Goal: Information Seeking & Learning: Learn about a topic

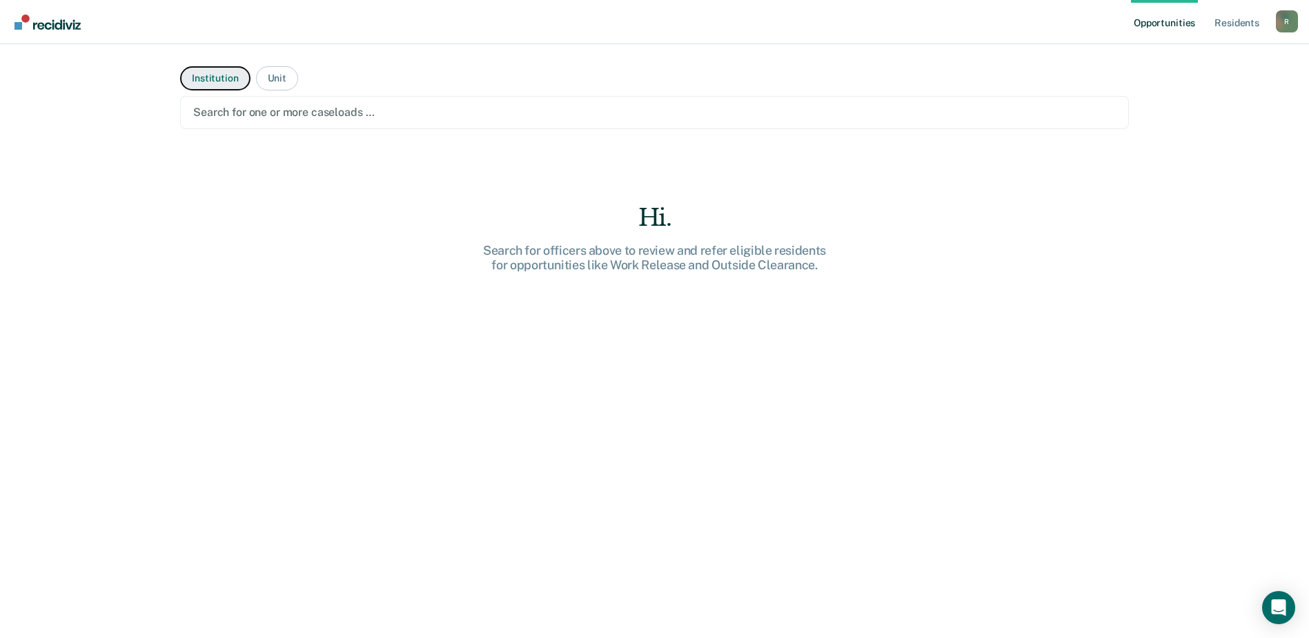
click at [222, 77] on button "Institution" at bounding box center [215, 78] width 70 height 24
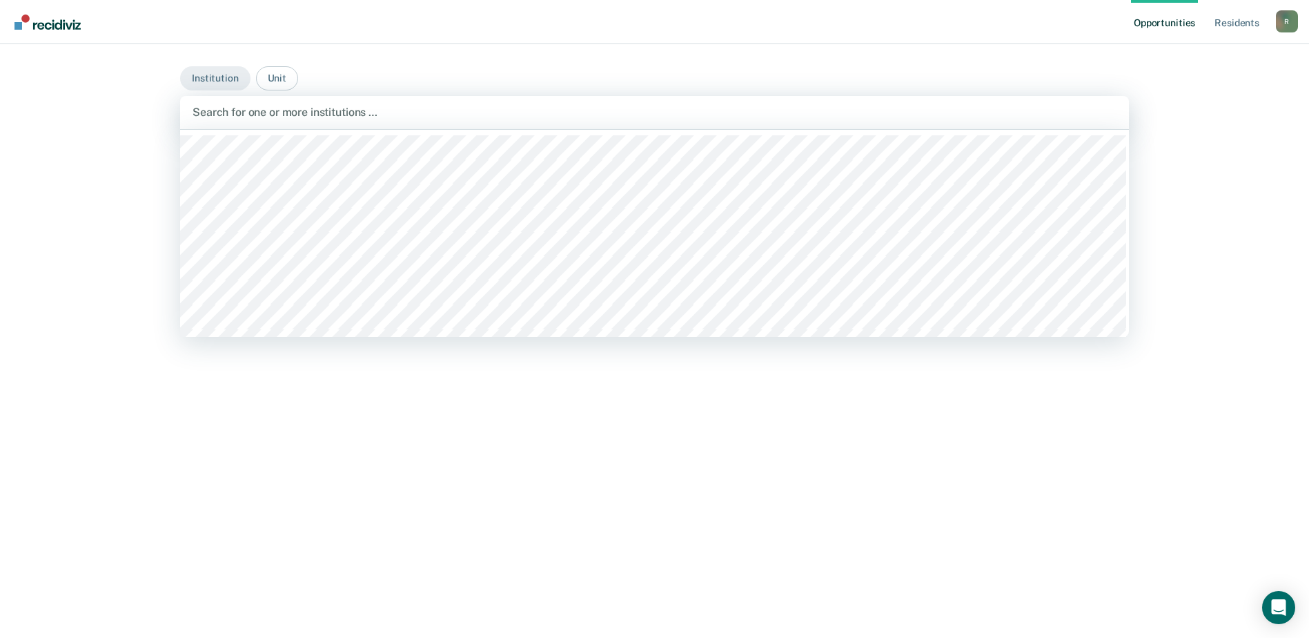
click at [304, 103] on div "Search for one or more institutions …" at bounding box center [654, 112] width 927 height 19
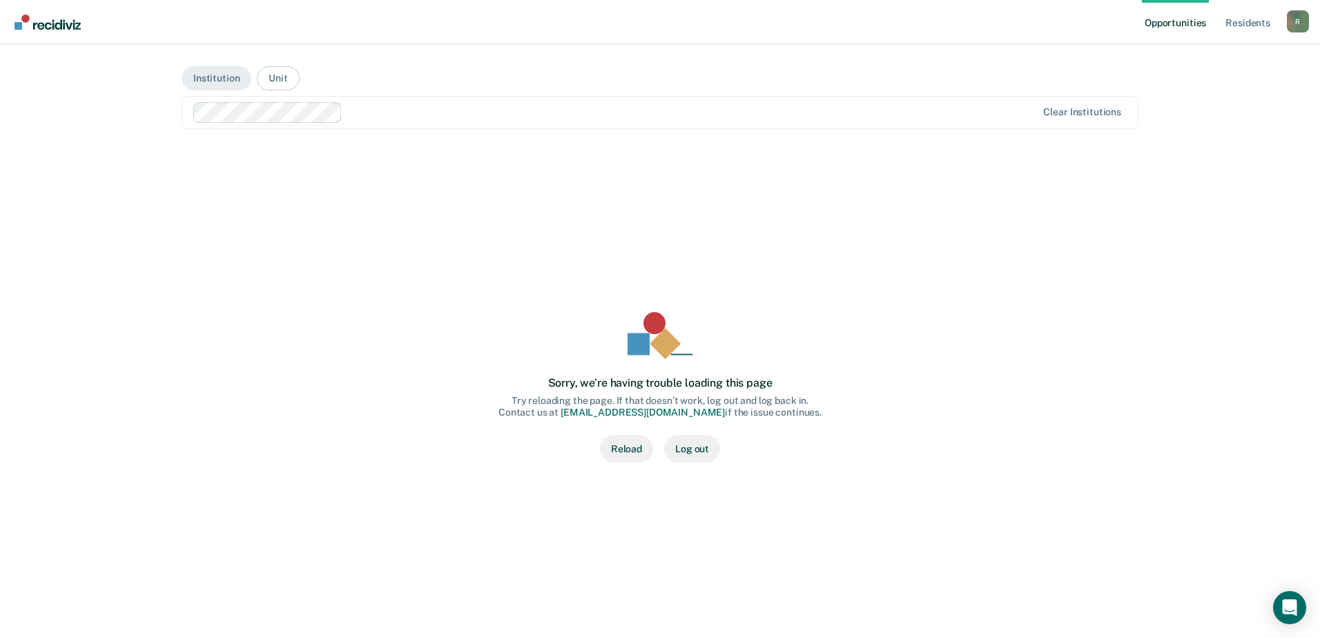
click at [628, 456] on button "Reload" at bounding box center [626, 449] width 53 height 28
click at [417, 315] on div "Sorry, we’re having trouble loading this page Try reloading the page. If that d…" at bounding box center [660, 387] width 913 height 439
click at [213, 85] on button "Institution" at bounding box center [217, 78] width 70 height 24
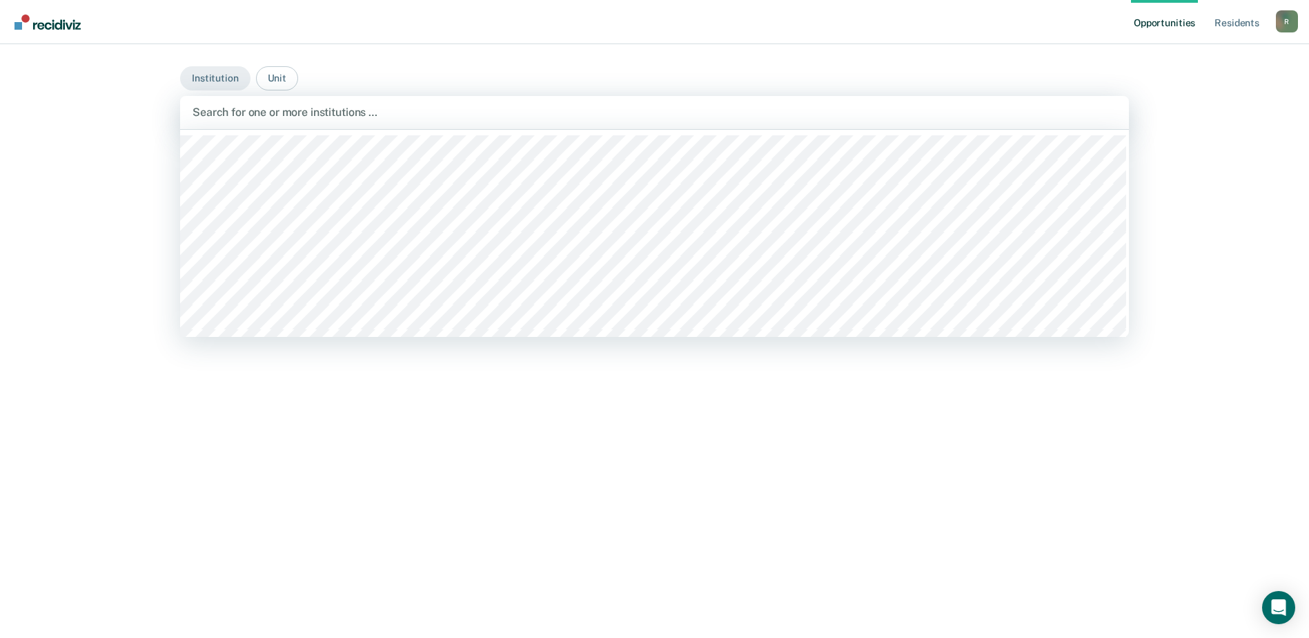
click at [229, 115] on div at bounding box center [655, 112] width 924 height 16
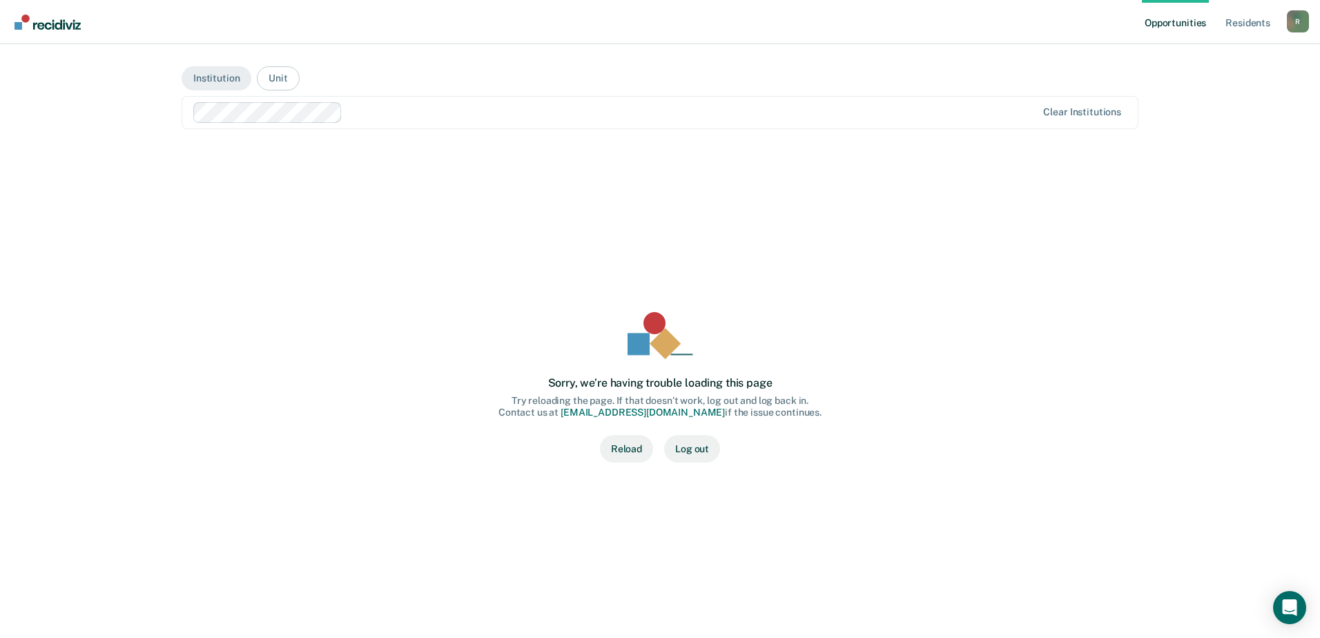
click at [612, 450] on button "Reload" at bounding box center [626, 449] width 53 height 28
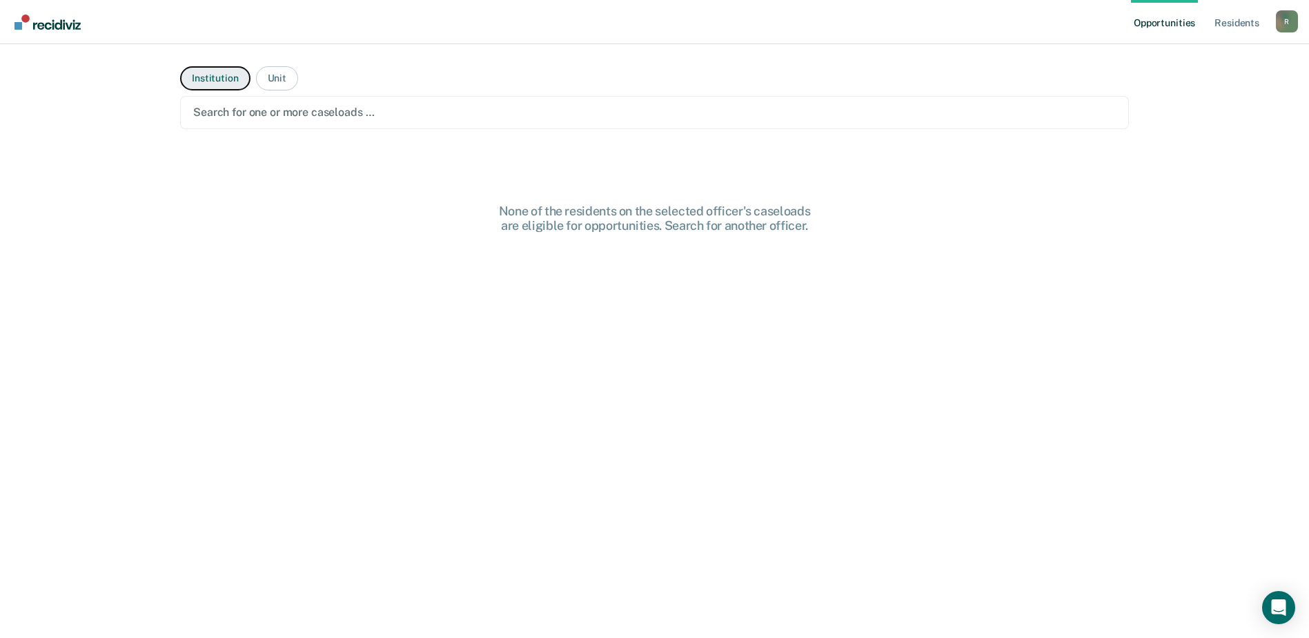
click at [218, 81] on button "Institution" at bounding box center [215, 78] width 70 height 24
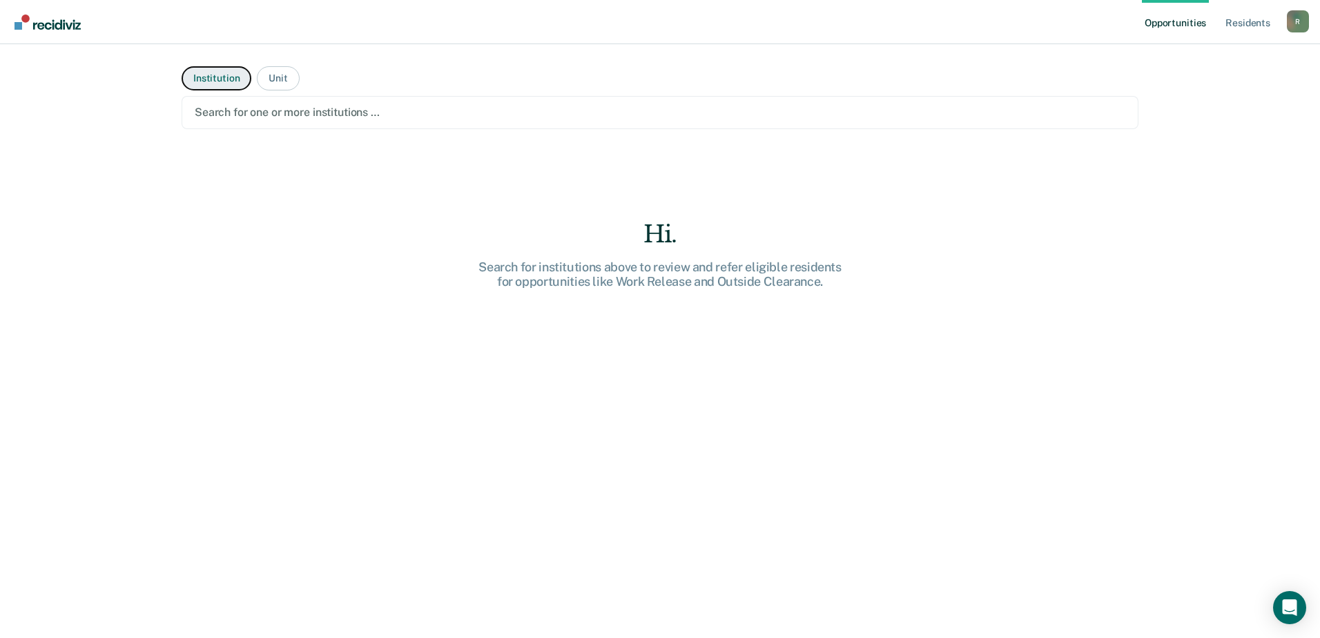
click at [220, 80] on button "Institution" at bounding box center [217, 78] width 70 height 24
click at [229, 112] on div at bounding box center [660, 112] width 930 height 16
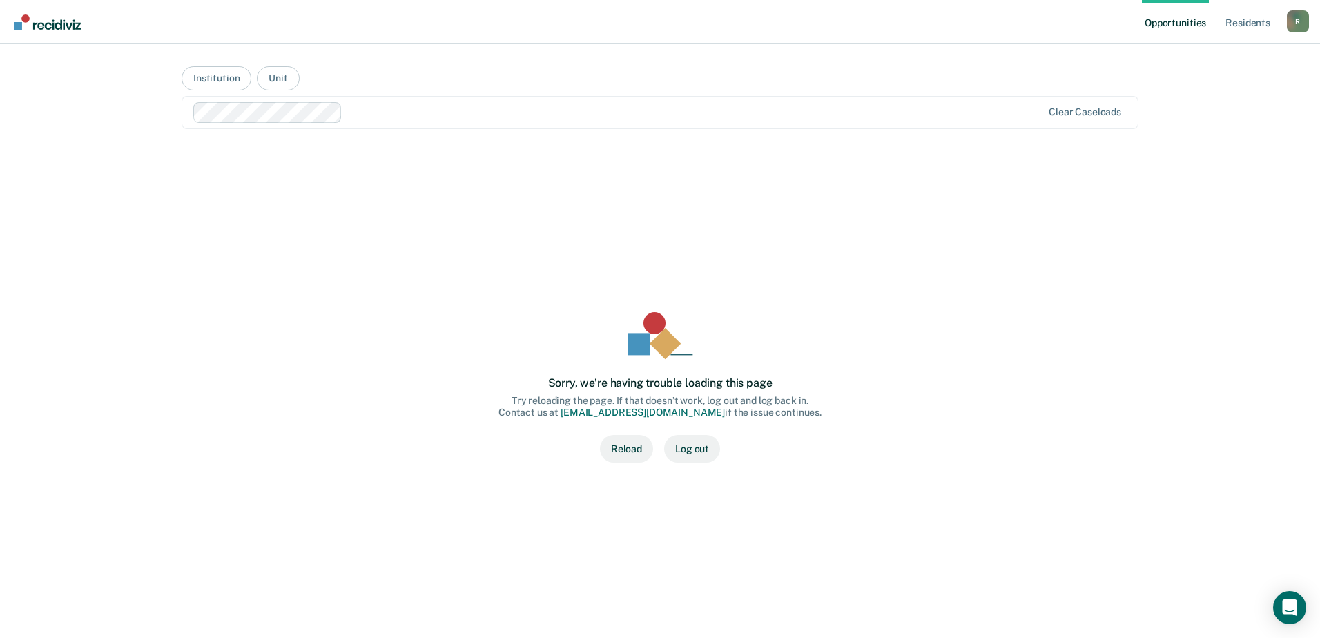
click at [626, 448] on button "Reload" at bounding box center [626, 449] width 53 height 28
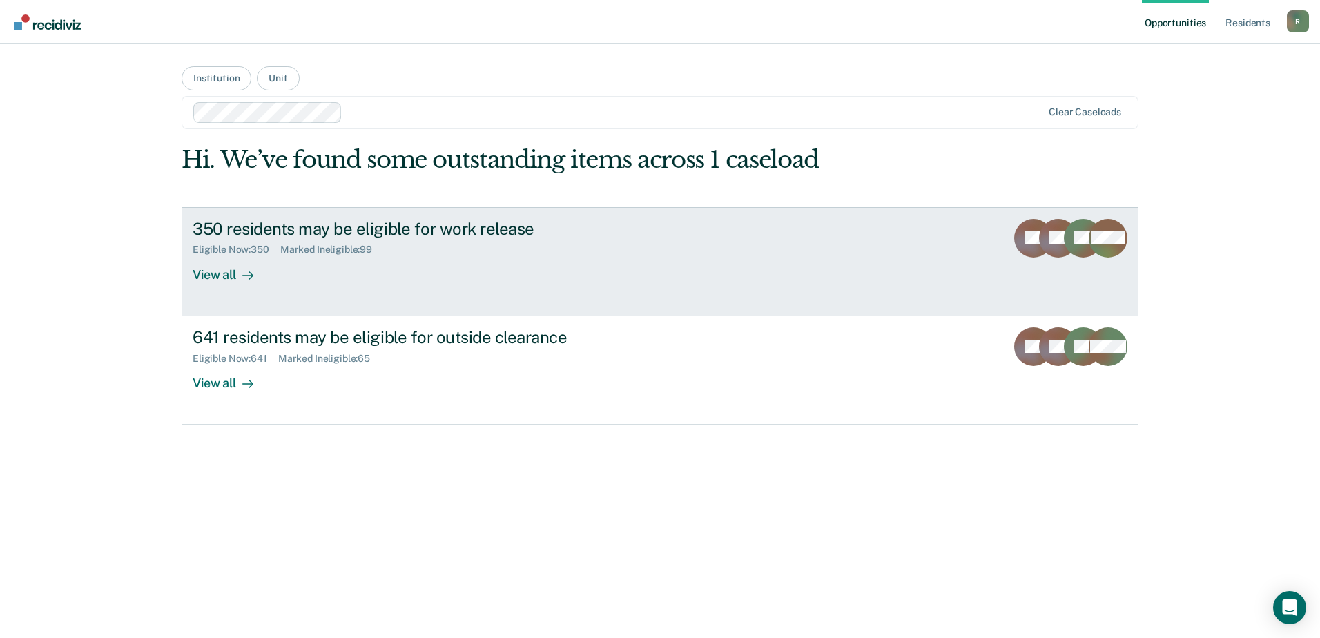
click at [212, 277] on div "View all" at bounding box center [231, 268] width 77 height 27
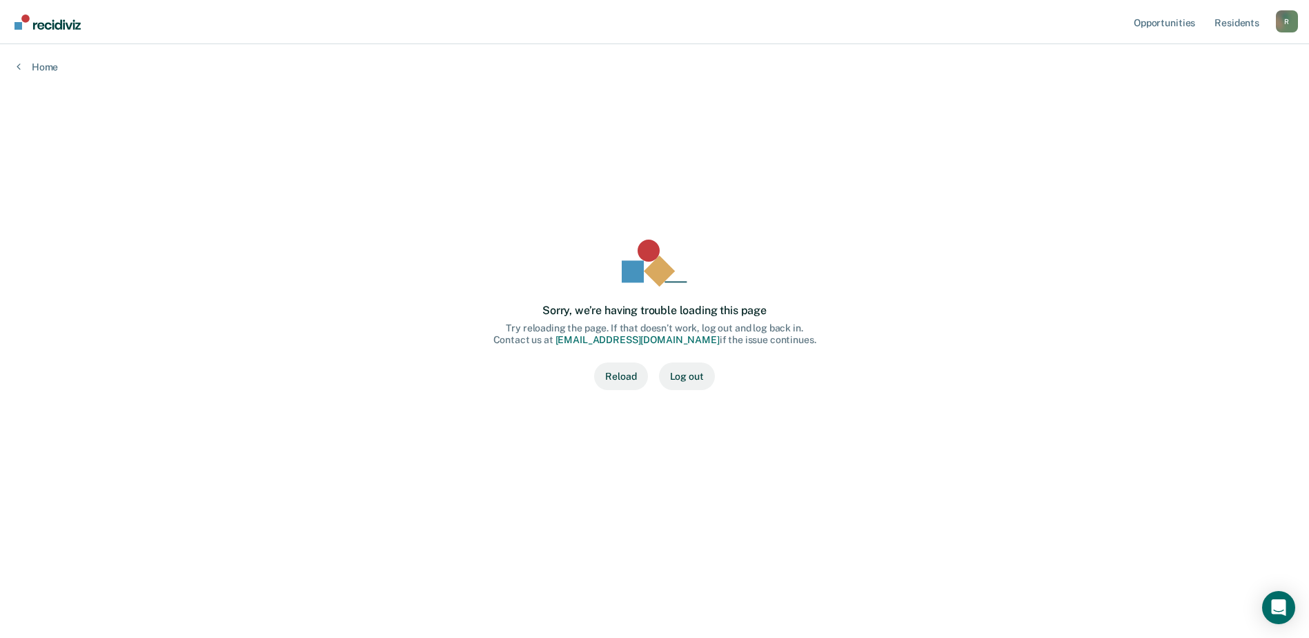
click at [628, 378] on button "Reload" at bounding box center [620, 376] width 53 height 28
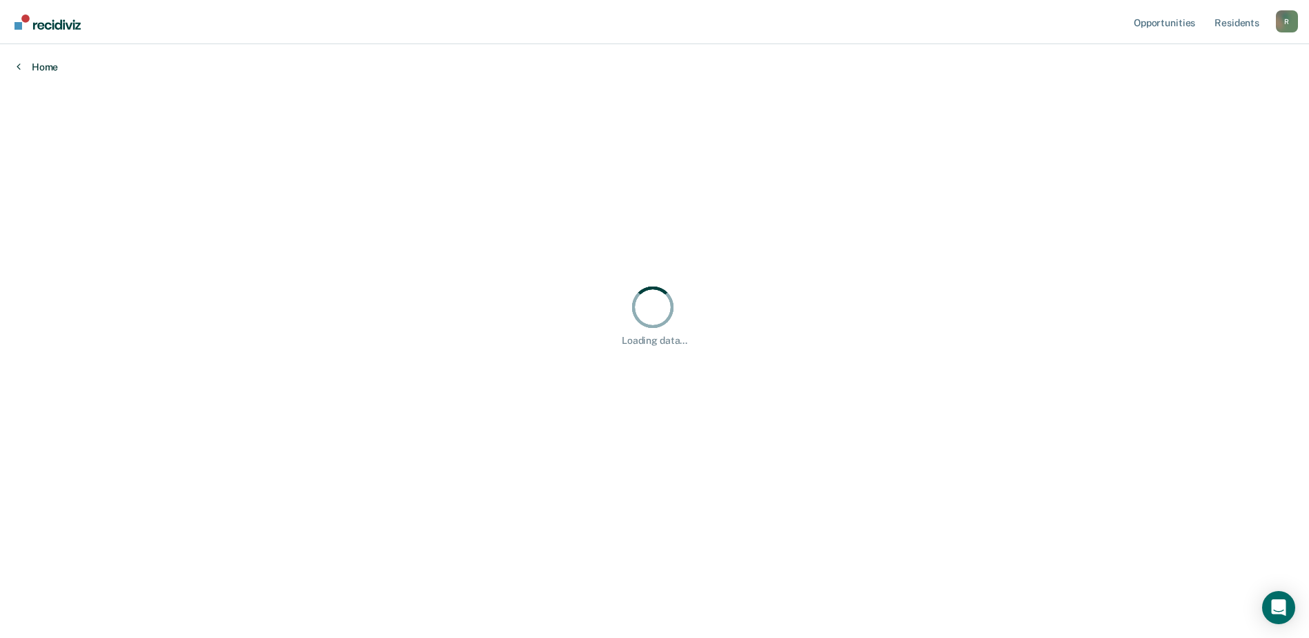
click at [45, 64] on link "Home" at bounding box center [655, 67] width 1276 height 12
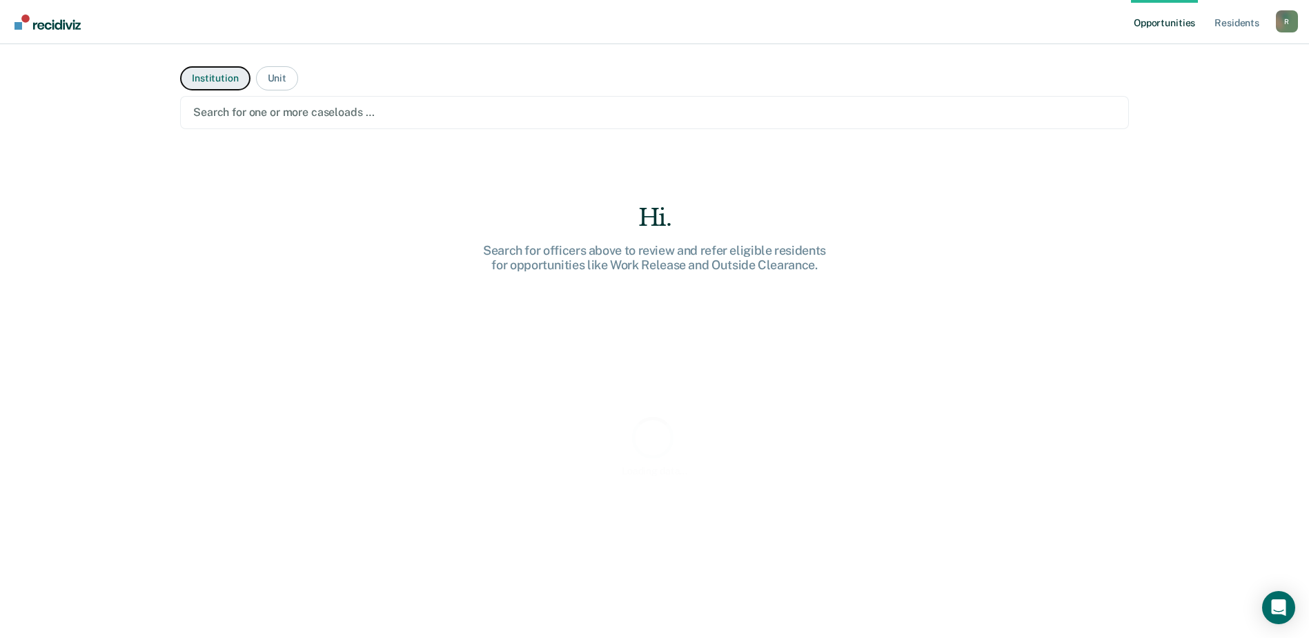
click at [238, 78] on button "Institution" at bounding box center [215, 78] width 70 height 24
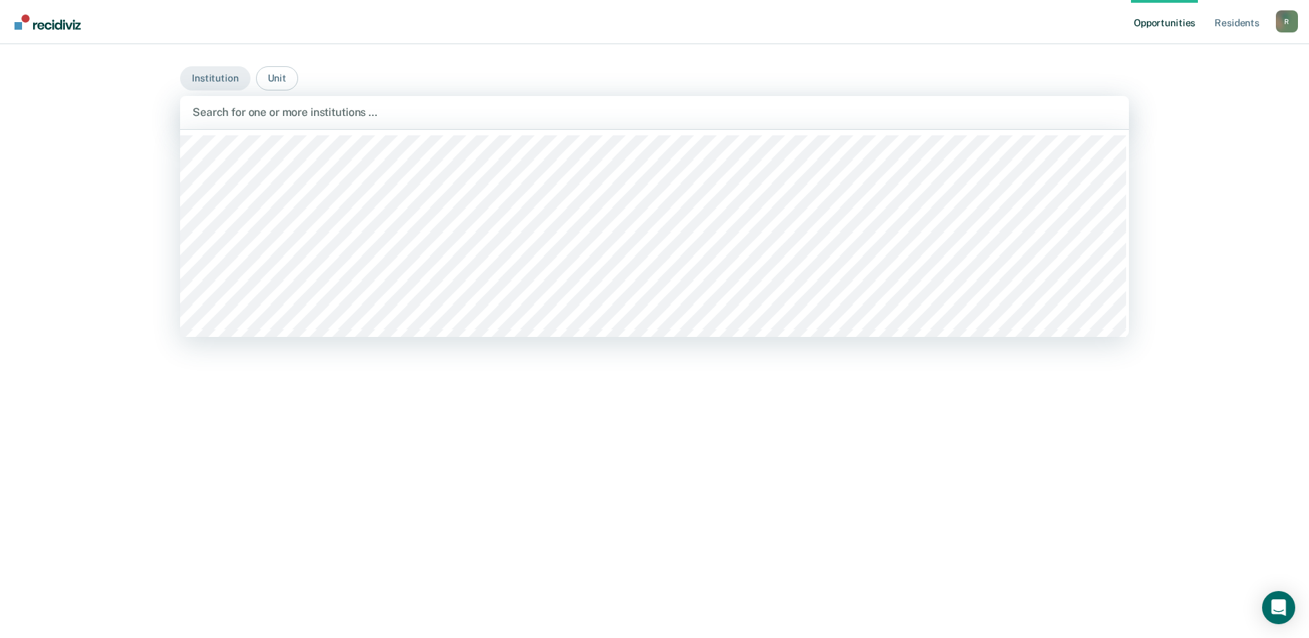
click at [275, 119] on div at bounding box center [655, 112] width 924 height 16
click at [520, 111] on div at bounding box center [749, 112] width 557 height 16
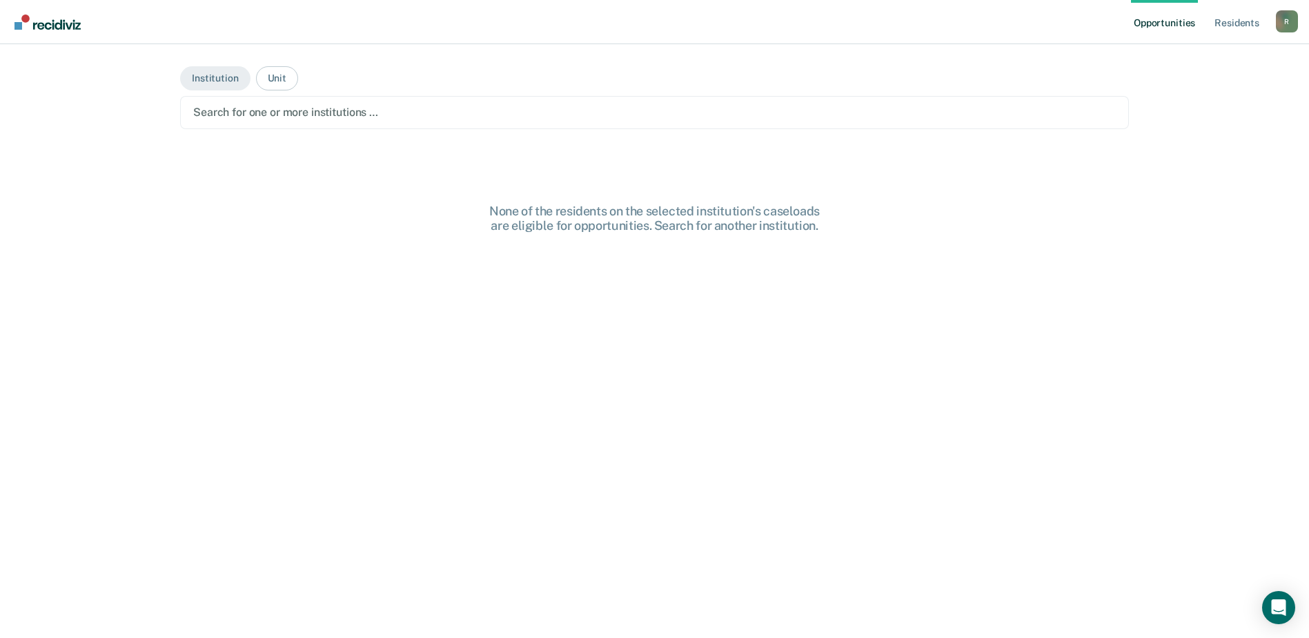
click at [304, 117] on div at bounding box center [654, 112] width 923 height 16
click at [219, 83] on button "Institution" at bounding box center [215, 78] width 70 height 24
click at [235, 112] on div at bounding box center [654, 112] width 923 height 16
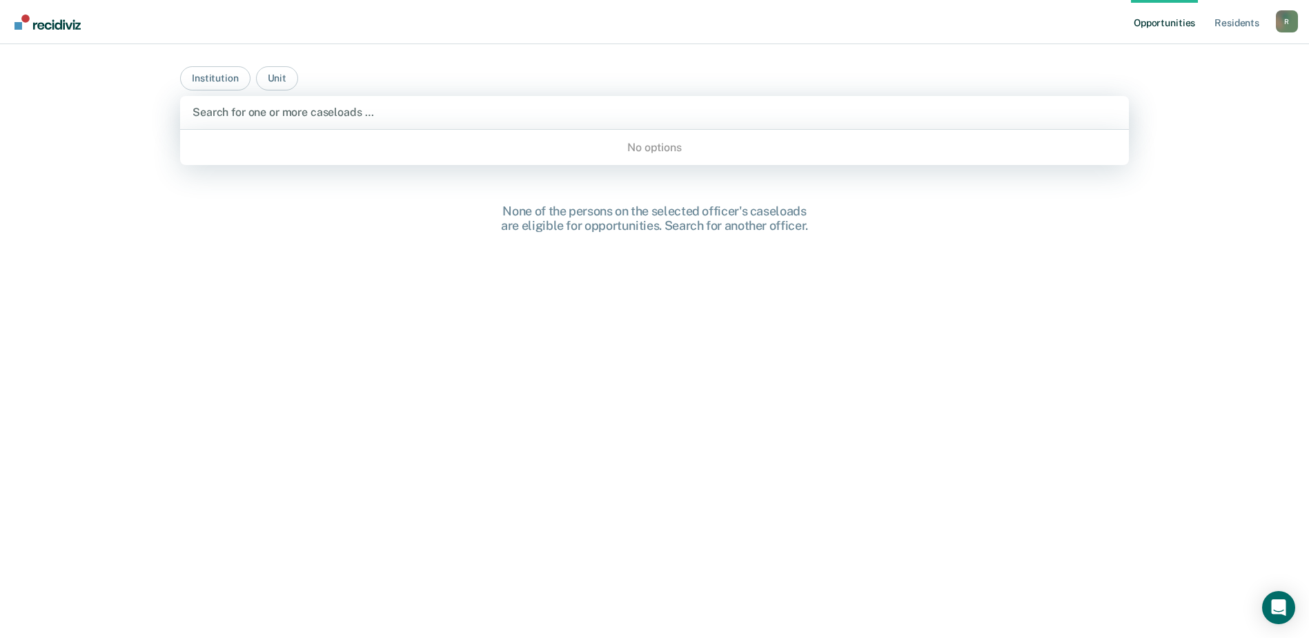
click at [642, 148] on div "No options" at bounding box center [654, 147] width 949 height 24
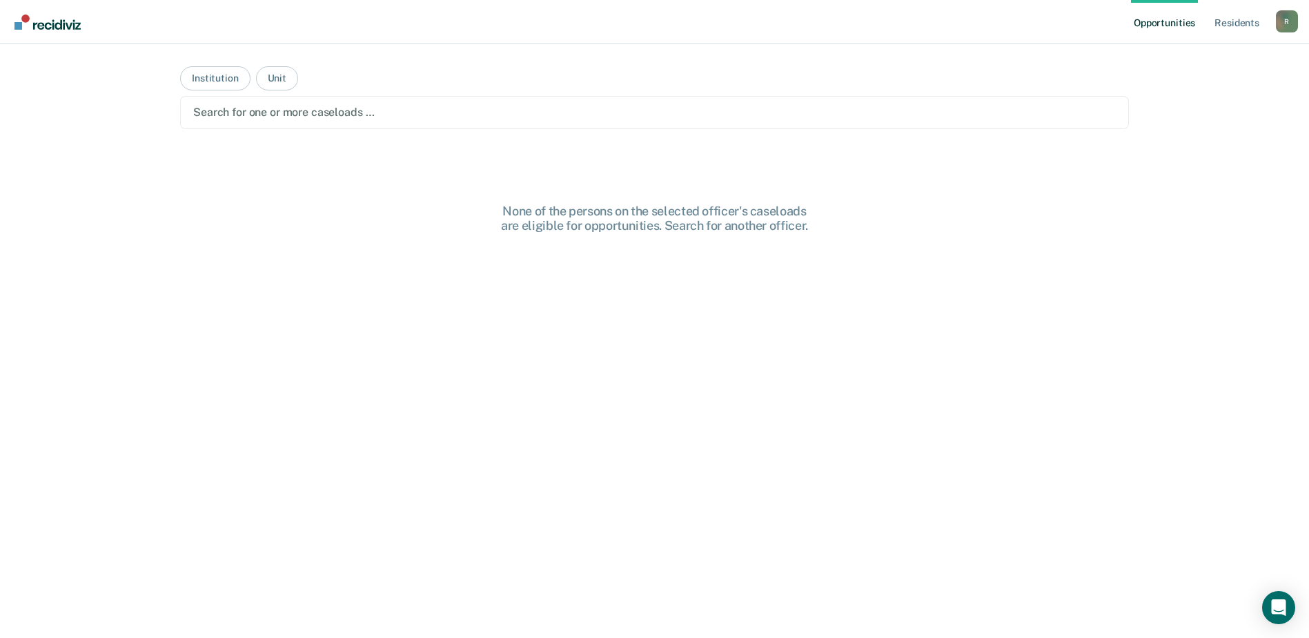
click at [489, 271] on div "None of the persons on the selected officer's caseloads are eligible for opport…" at bounding box center [654, 445] width 949 height 483
click at [292, 222] on div "None of the persons on the selected officer's caseloads are eligible for opport…" at bounding box center [654, 445] width 949 height 483
click at [211, 66] on button "Institution" at bounding box center [215, 78] width 70 height 24
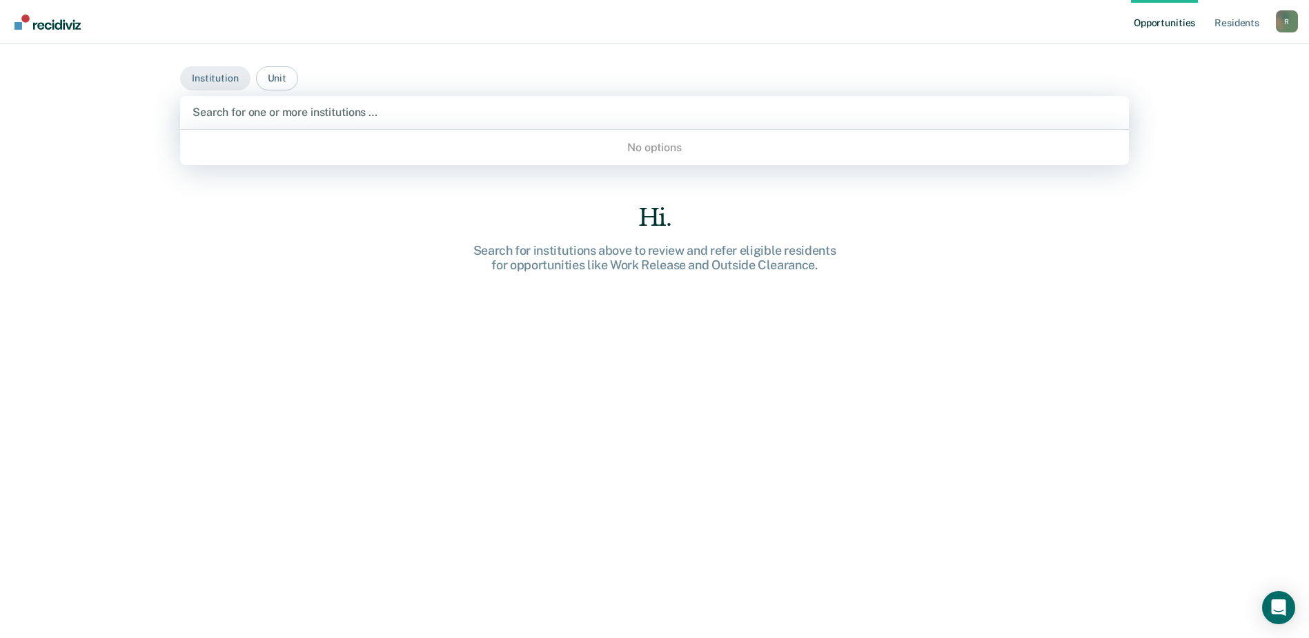
click at [202, 107] on div at bounding box center [655, 112] width 924 height 16
click at [228, 117] on div at bounding box center [655, 112] width 924 height 16
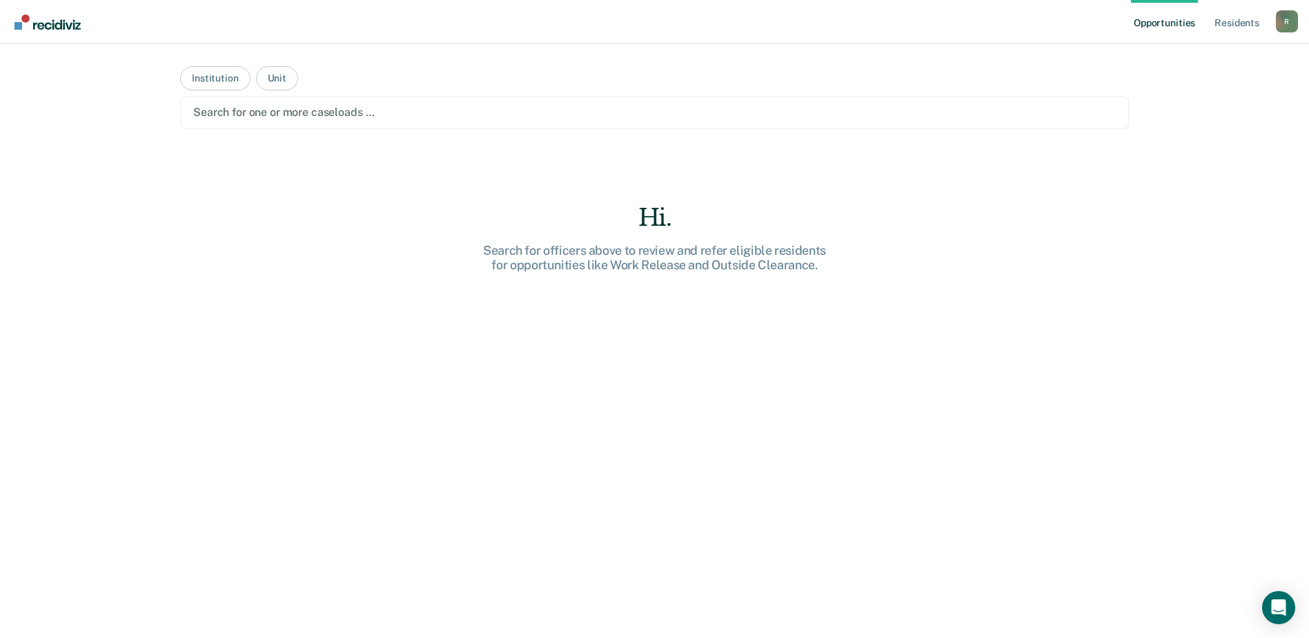
click at [295, 105] on div at bounding box center [654, 112] width 923 height 16
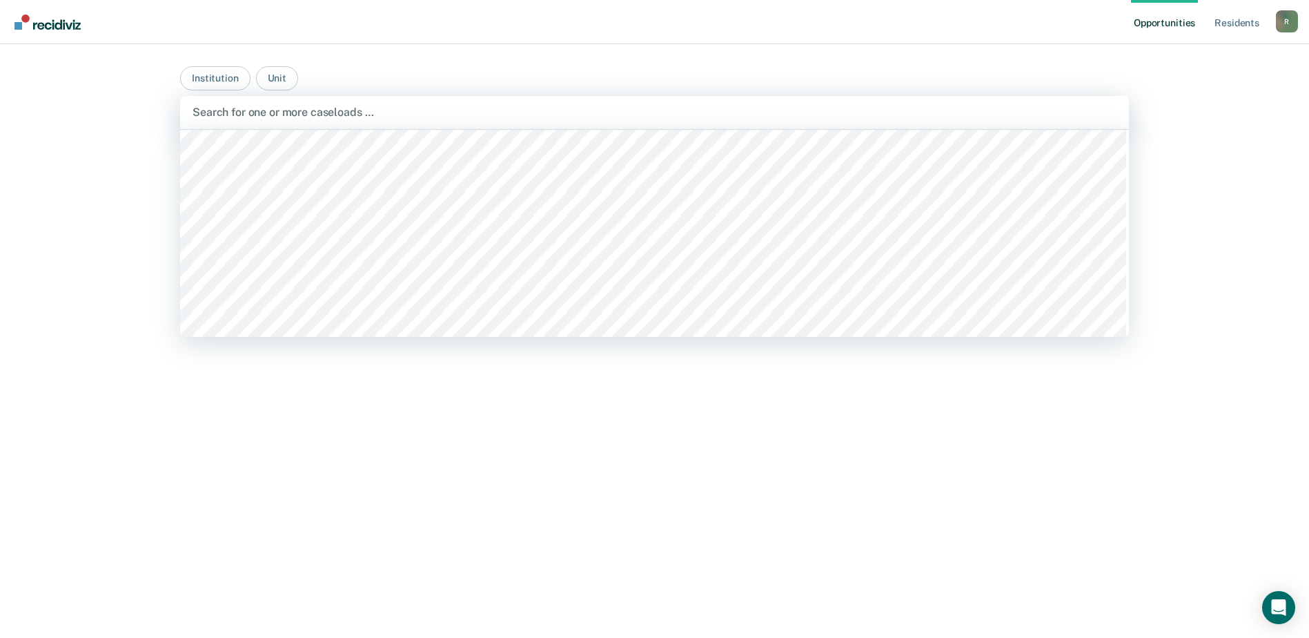
scroll to position [207, 0]
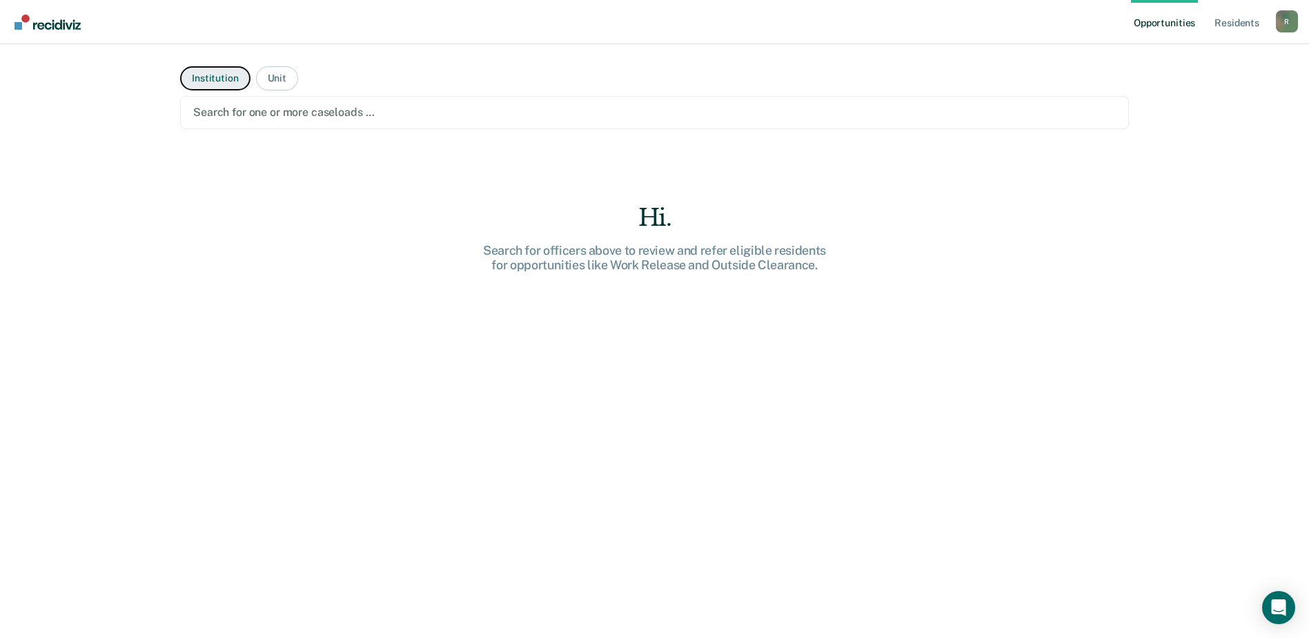
click at [220, 88] on button "Institution" at bounding box center [215, 78] width 70 height 24
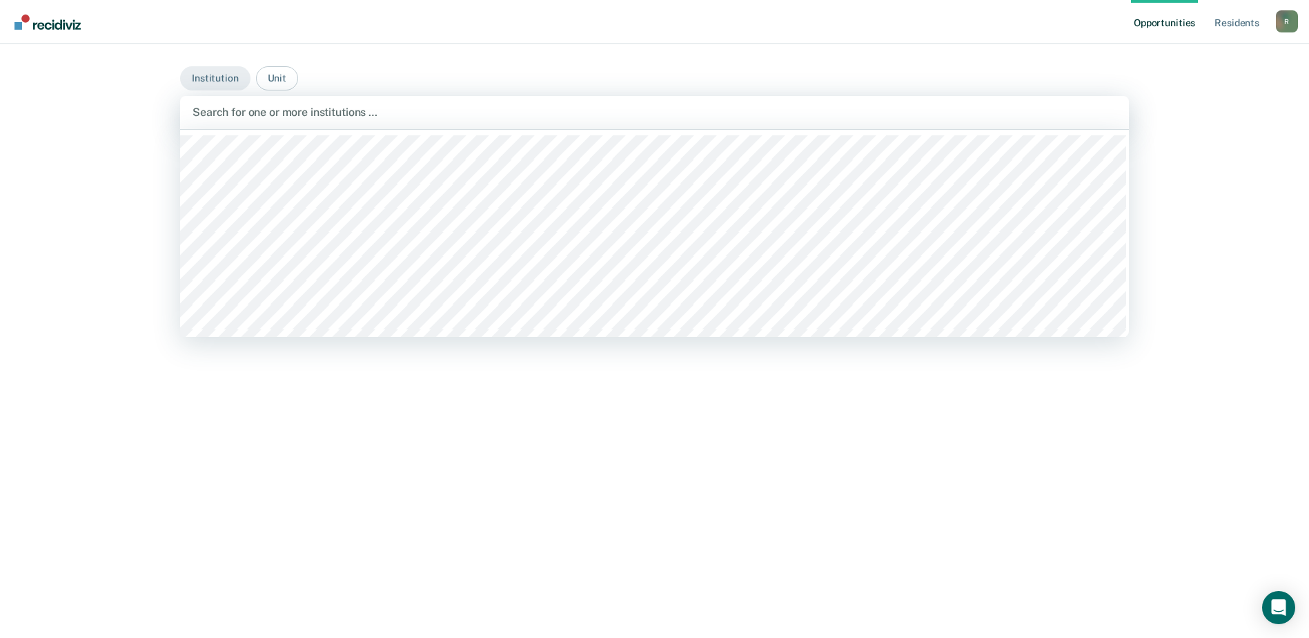
click at [261, 114] on div at bounding box center [655, 112] width 924 height 16
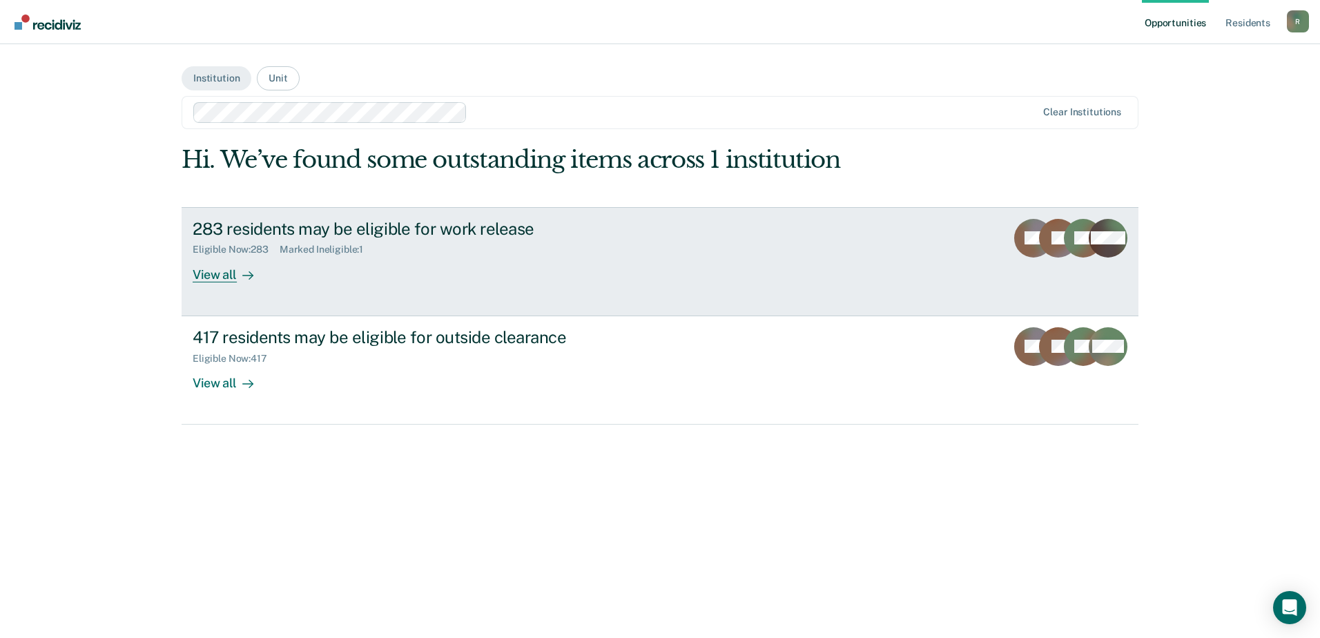
click at [233, 275] on div "View all" at bounding box center [231, 268] width 77 height 27
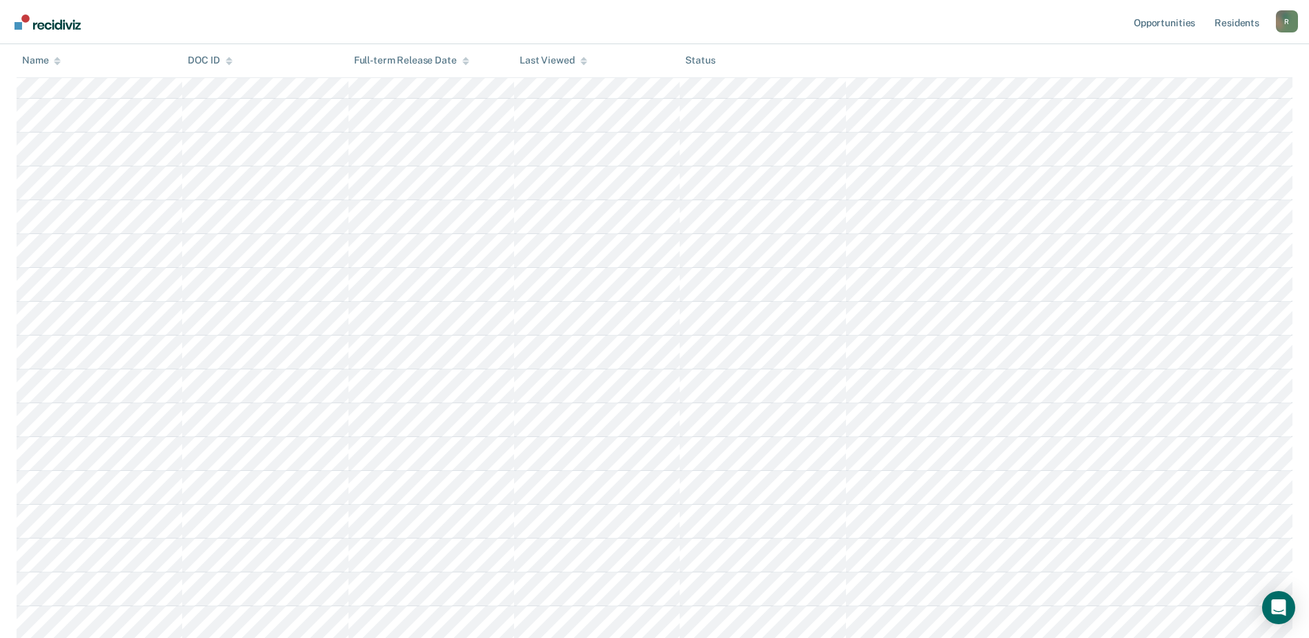
scroll to position [6411, 0]
